Goal: Task Accomplishment & Management: Manage account settings

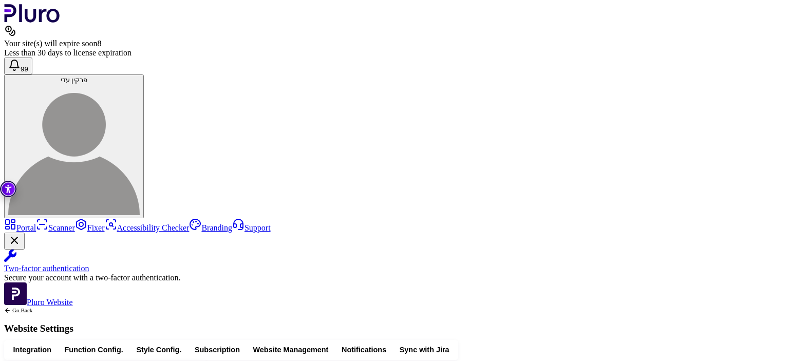
scroll to position [1897, 0]
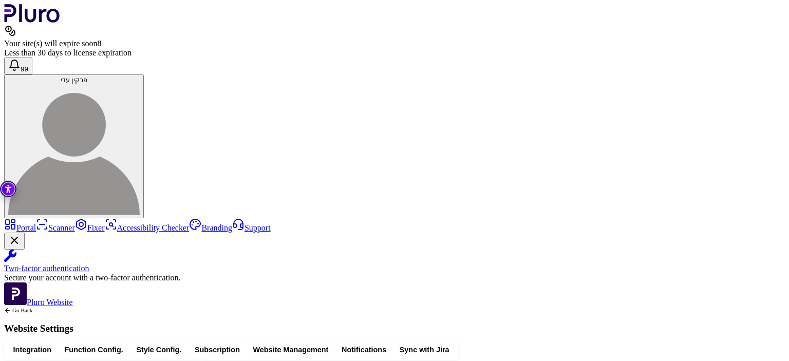
scroll to position [2095, 0]
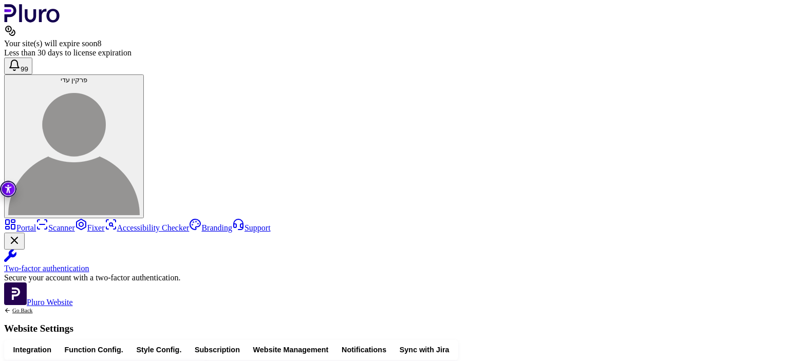
drag, startPoint x: 305, startPoint y: 304, endPoint x: 261, endPoint y: 234, distance: 82.2
drag, startPoint x: 253, startPoint y: 228, endPoint x: 311, endPoint y: 302, distance: 94.4
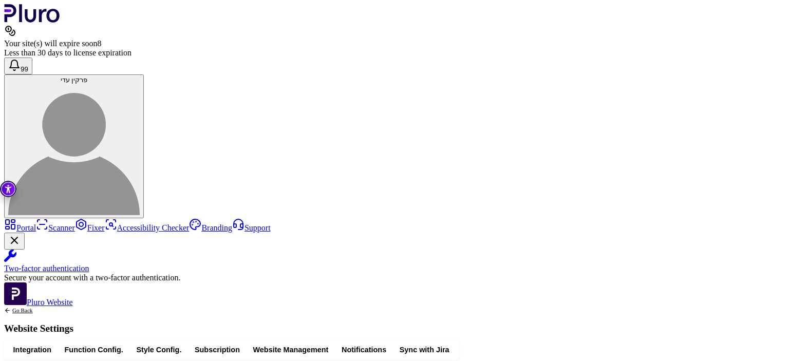
copy div "**********"
drag, startPoint x: 266, startPoint y: 202, endPoint x: 234, endPoint y: 162, distance: 51.2
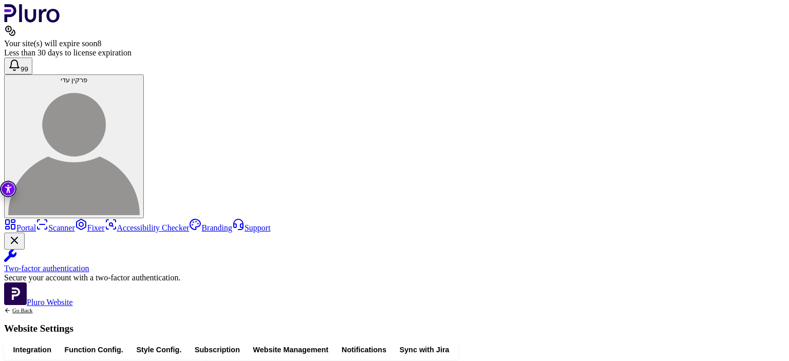
scroll to position [0, 0]
drag, startPoint x: 263, startPoint y: 248, endPoint x: 233, endPoint y: 208, distance: 50.4
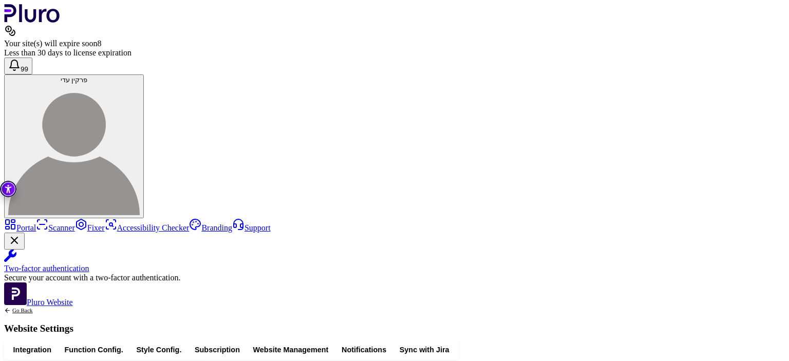
drag, startPoint x: 287, startPoint y: 234, endPoint x: 199, endPoint y: 191, distance: 97.9
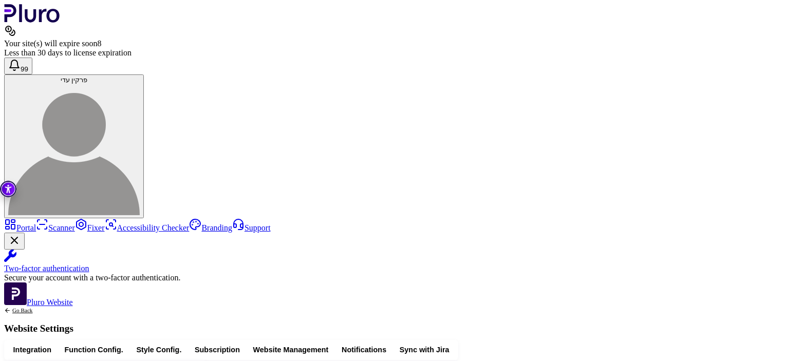
scroll to position [2086, 0]
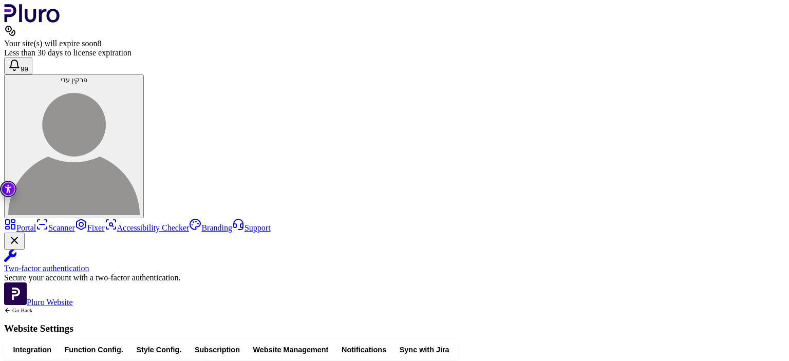
drag, startPoint x: 375, startPoint y: 306, endPoint x: 242, endPoint y: 241, distance: 148.0
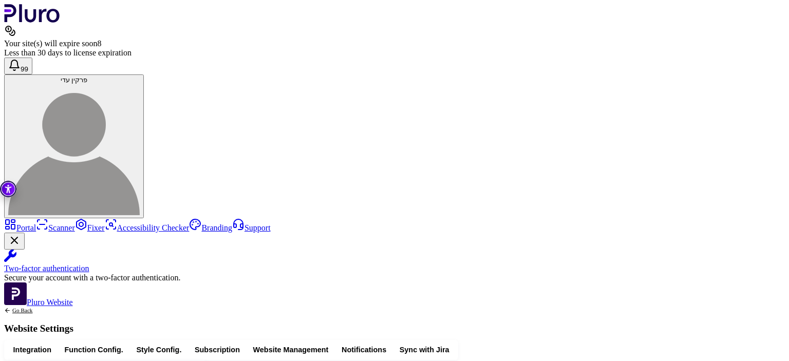
scroll to position [2081, 0]
drag, startPoint x: 290, startPoint y: 309, endPoint x: 234, endPoint y: 244, distance: 86.0
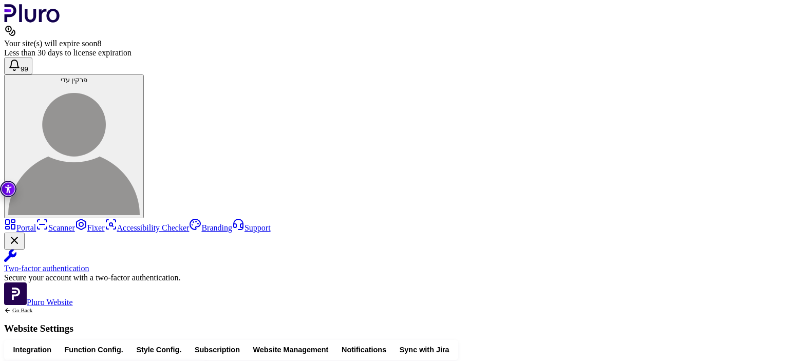
drag, startPoint x: 290, startPoint y: 176, endPoint x: 292, endPoint y: 245, distance: 68.9
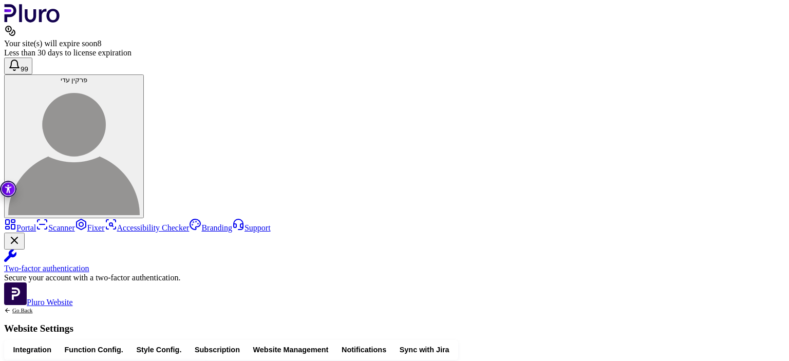
scroll to position [2191, 0]
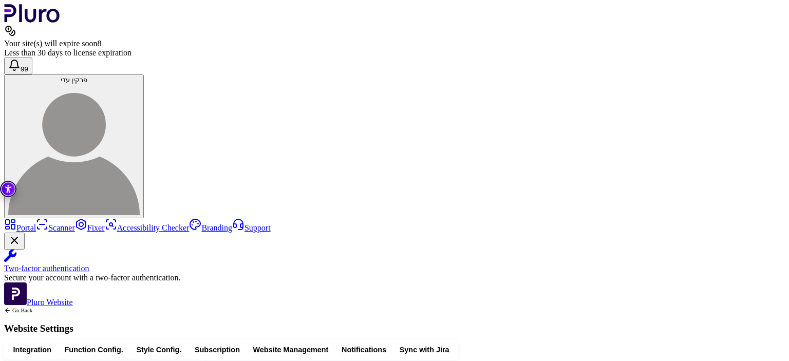
scroll to position [2274, 0]
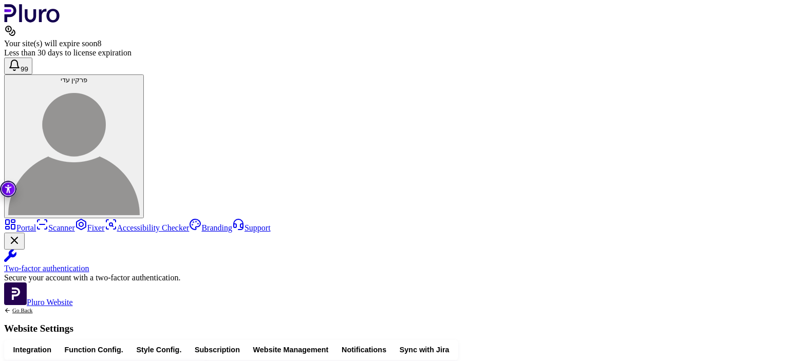
scroll to position [2448, 0]
